Goal: Information Seeking & Learning: Find specific fact

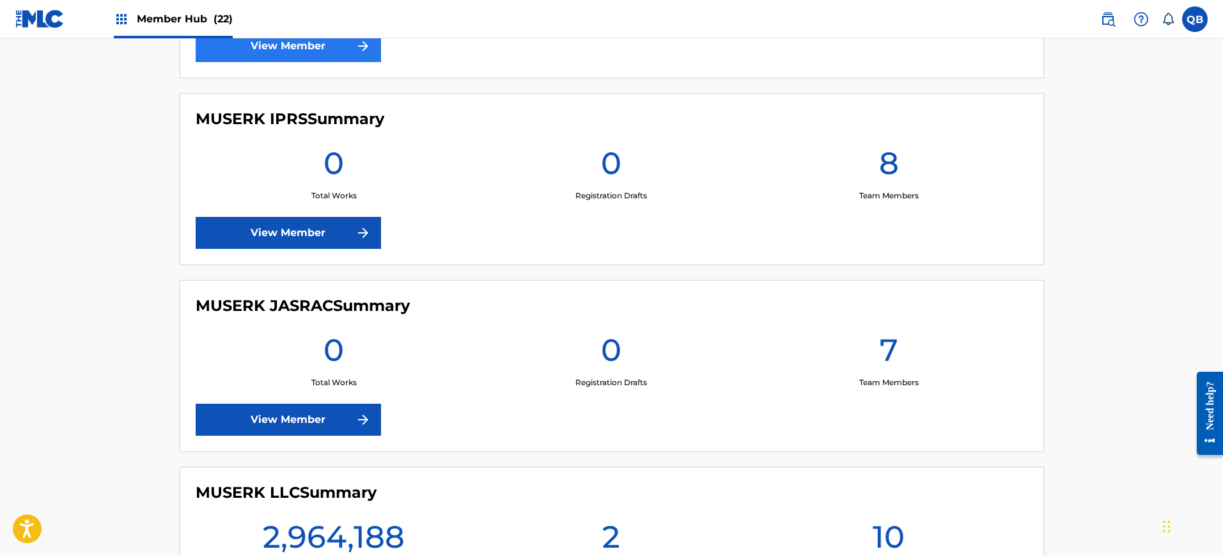
scroll to position [1332, 0]
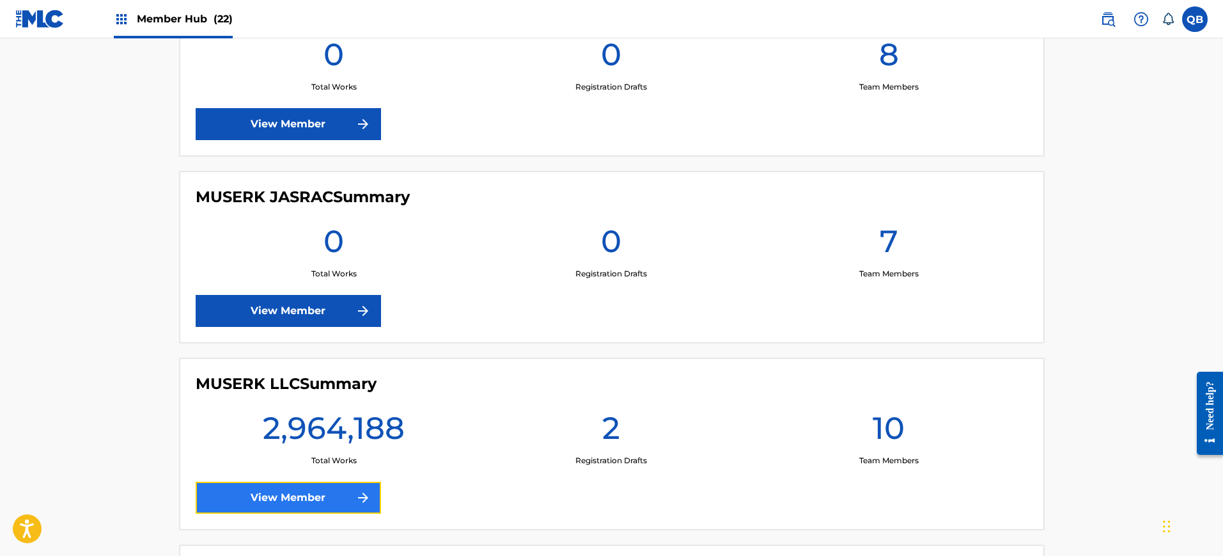
click at [348, 507] on link "View Member" at bounding box center [288, 497] width 185 height 32
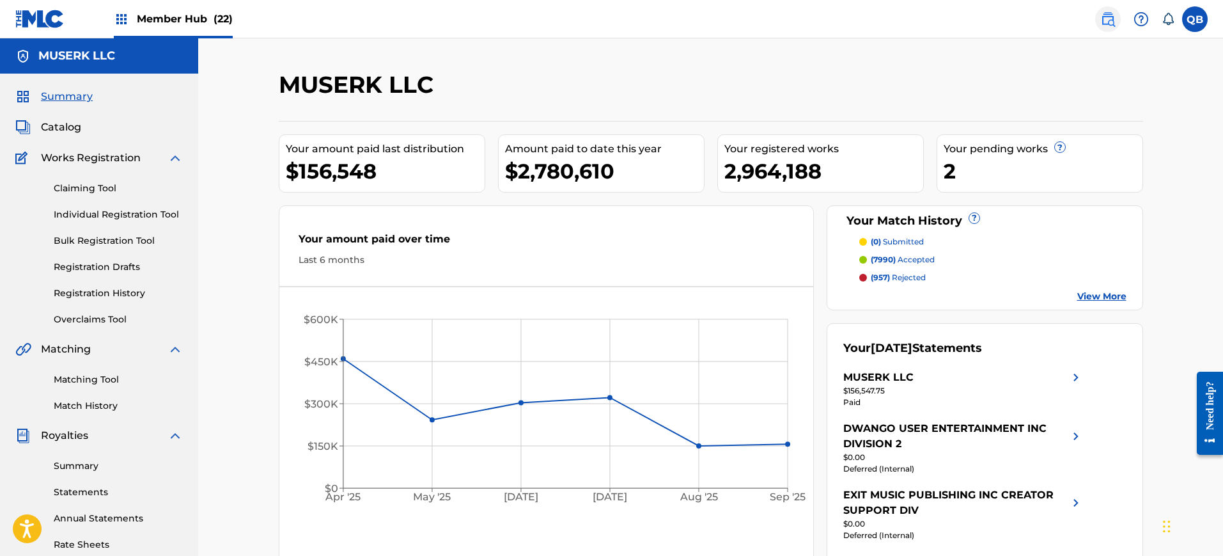
click at [1105, 19] on img at bounding box center [1107, 19] width 15 height 15
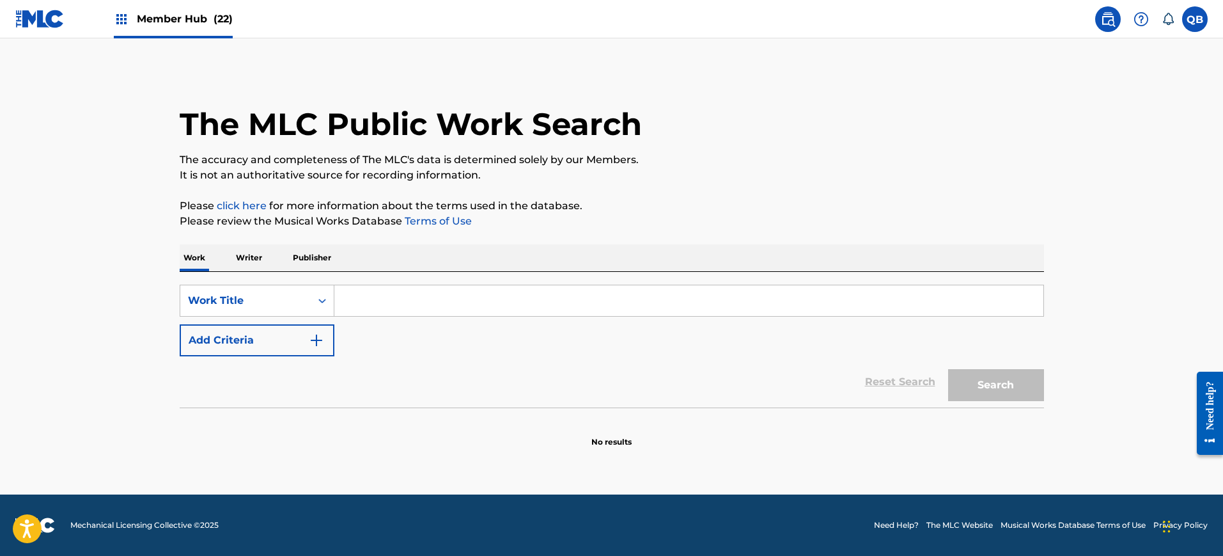
click at [450, 296] on input "Search Form" at bounding box center [688, 300] width 709 height 31
paste input "I'M GOING UNDERGROUND"
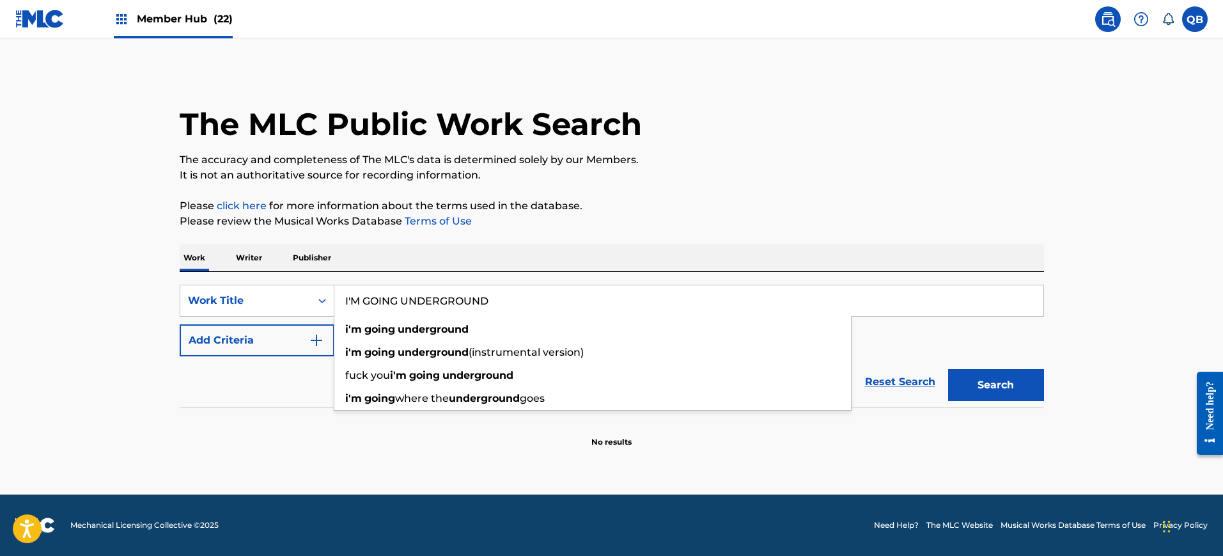
type input "I'M GOING UNDERGROUND"
click at [948, 369] on button "Search" at bounding box center [996, 385] width 96 height 32
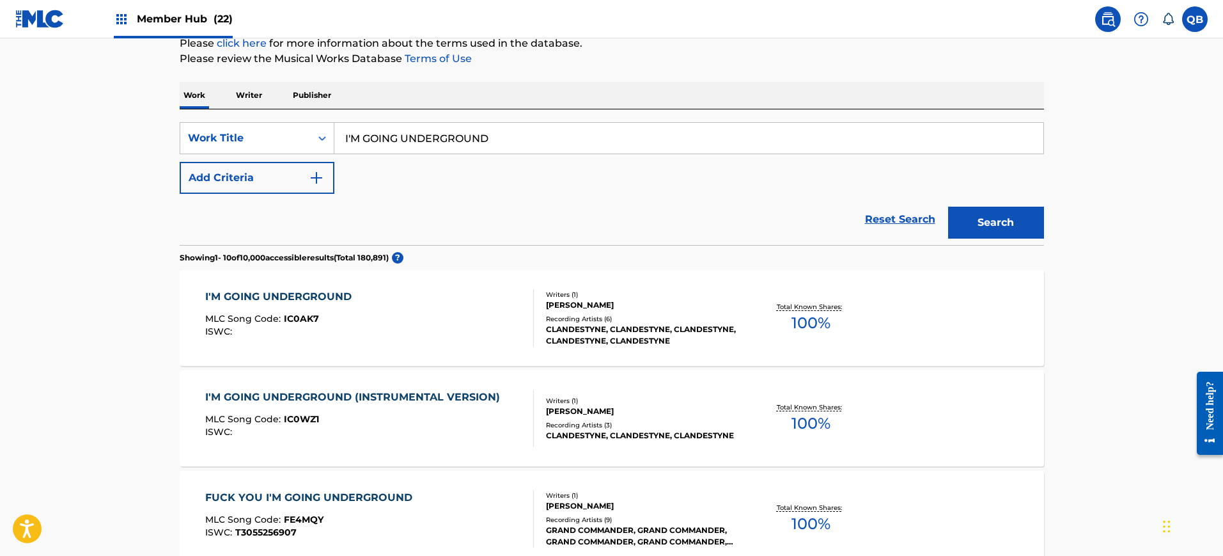
scroll to position [145, 0]
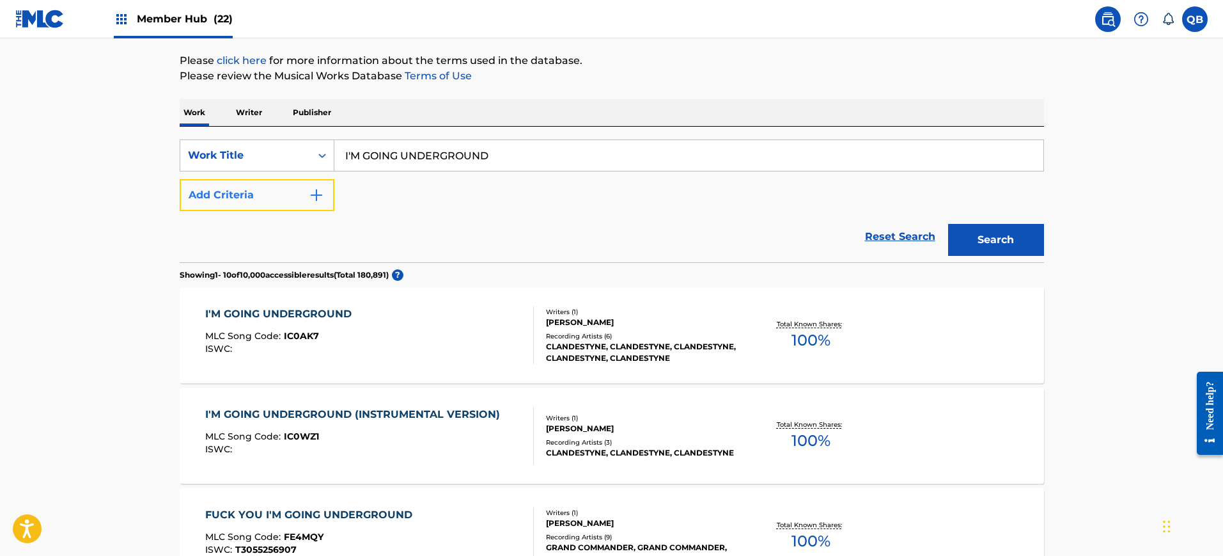
click at [301, 192] on button "Add Criteria" at bounding box center [257, 195] width 155 height 32
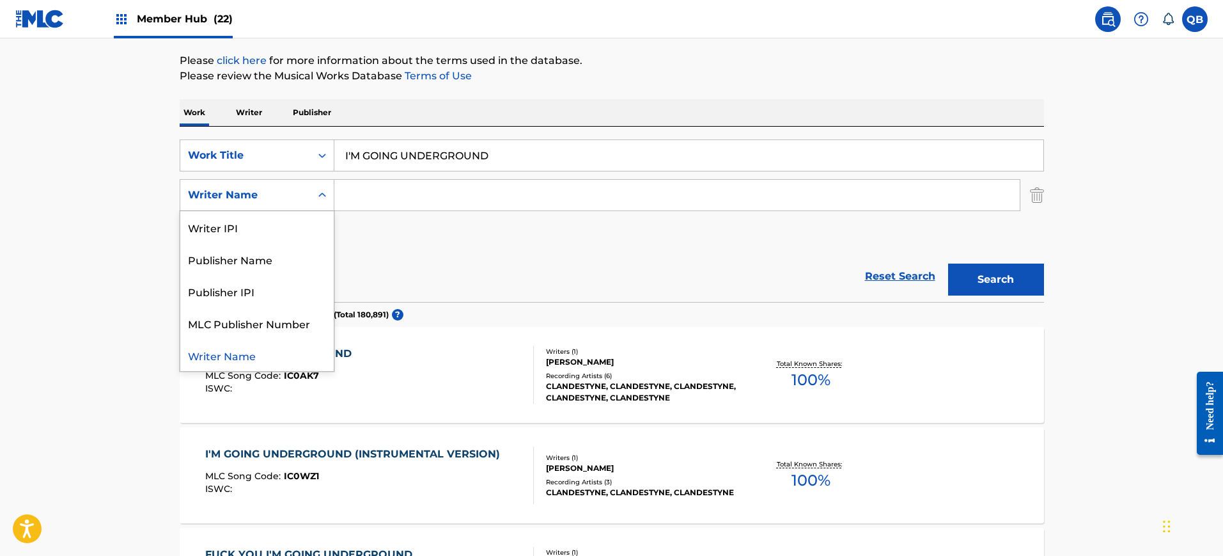
click at [295, 200] on div "Writer Name" at bounding box center [245, 194] width 115 height 15
click at [281, 250] on div "Publisher Name" at bounding box center [256, 259] width 153 height 32
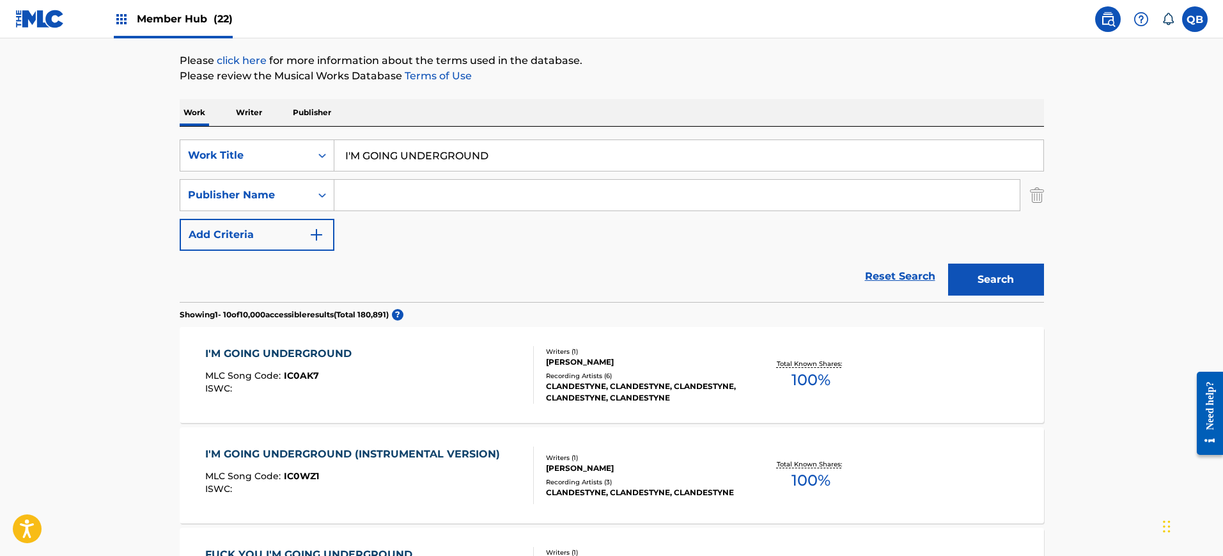
click at [370, 199] on input "Search Form" at bounding box center [676, 195] width 685 height 31
type input "Epidemic"
click at [948, 263] on button "Search" at bounding box center [996, 279] width 96 height 32
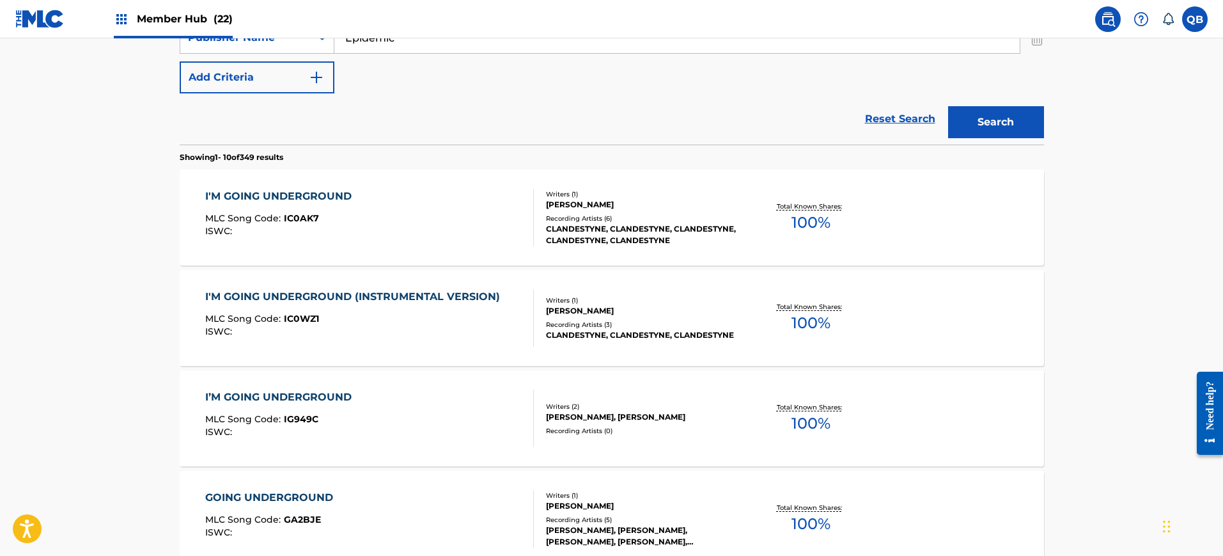
scroll to position [304, 0]
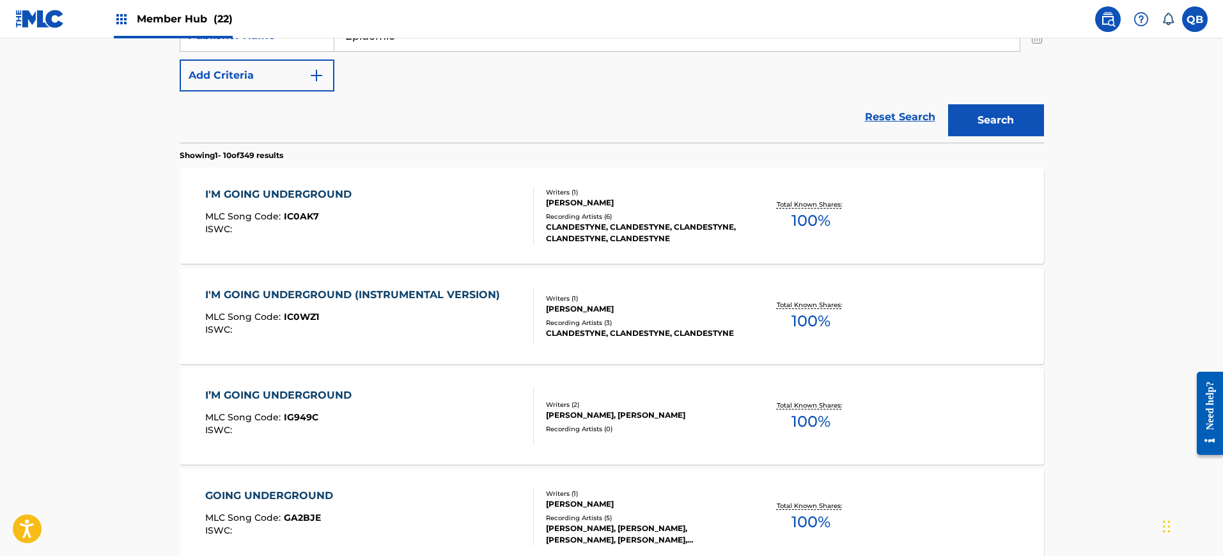
click at [1091, 243] on main "The MLC Public Work Search The accuracy and completeness of The MLC's data is d…" at bounding box center [611, 486] width 1223 height 1505
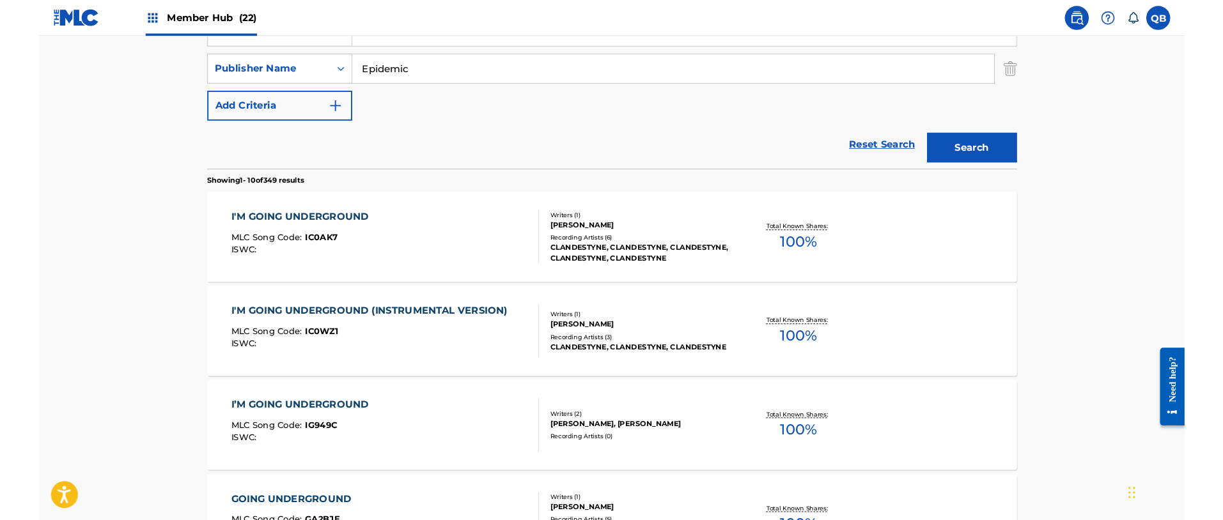
scroll to position [328, 0]
